Goal: Transaction & Acquisition: Purchase product/service

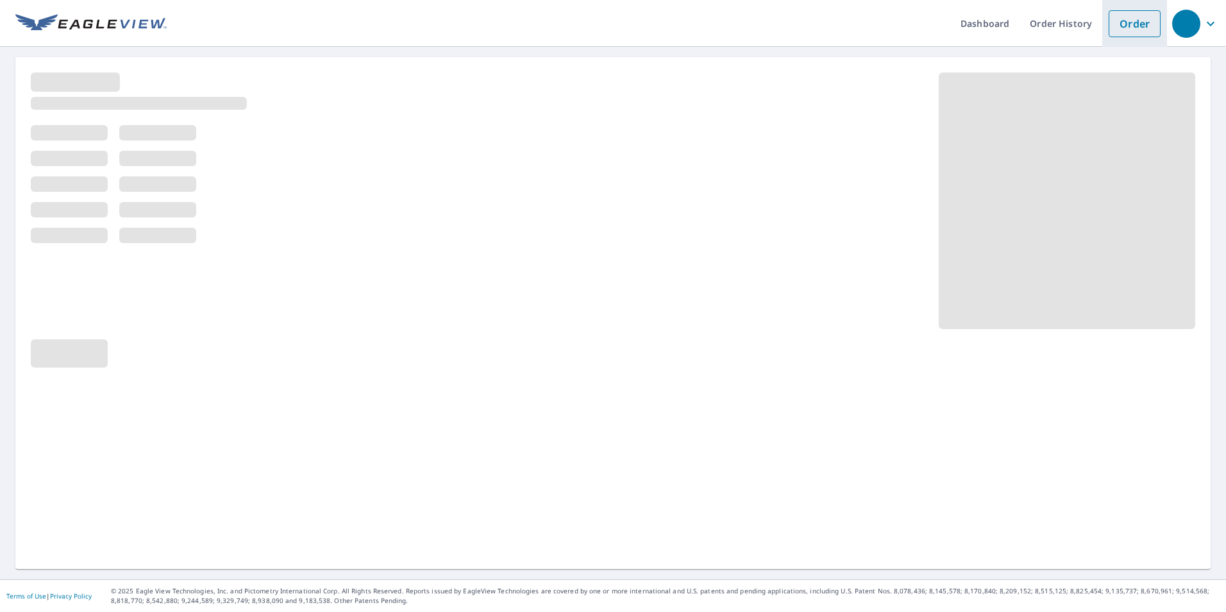
click at [1124, 29] on link "Order" at bounding box center [1135, 23] width 52 height 27
